Goal: Task Accomplishment & Management: Use online tool/utility

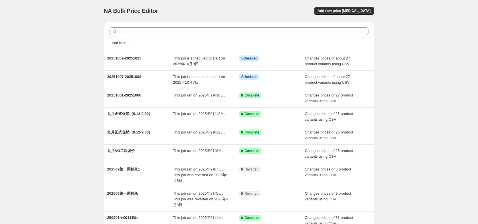
click at [55, 34] on div "NA Bulk Price Editor. This page is ready NA Bulk Price Editor Add new price [ME…" at bounding box center [238, 143] width 477 height 286
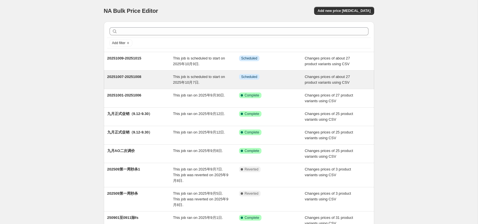
click at [125, 80] on div "20251007-20251008" at bounding box center [140, 79] width 66 height 11
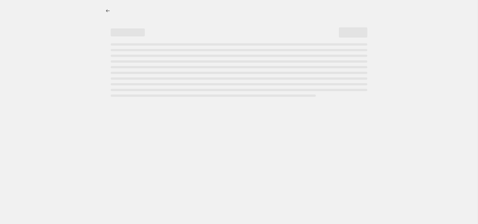
click at [68, 78] on div at bounding box center [238, 112] width 477 height 224
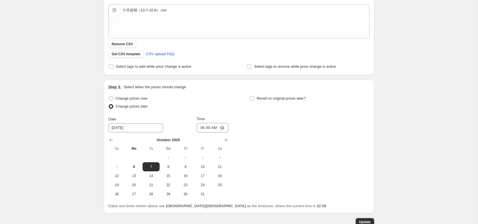
scroll to position [130, 0]
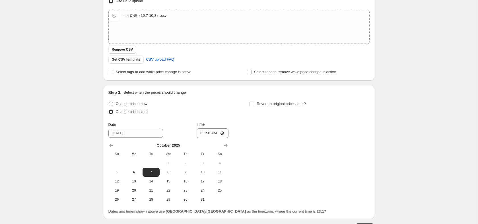
click at [68, 73] on div "20251007-20251008. This page is ready 20251007-20251008 Info Scheduled Copy to …" at bounding box center [238, 68] width 477 height 396
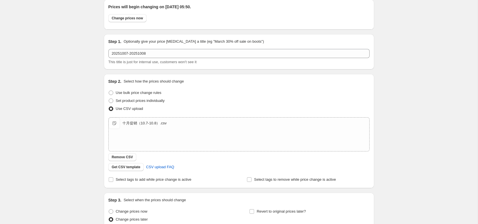
scroll to position [0, 0]
